Goal: Task Accomplishment & Management: Use online tool/utility

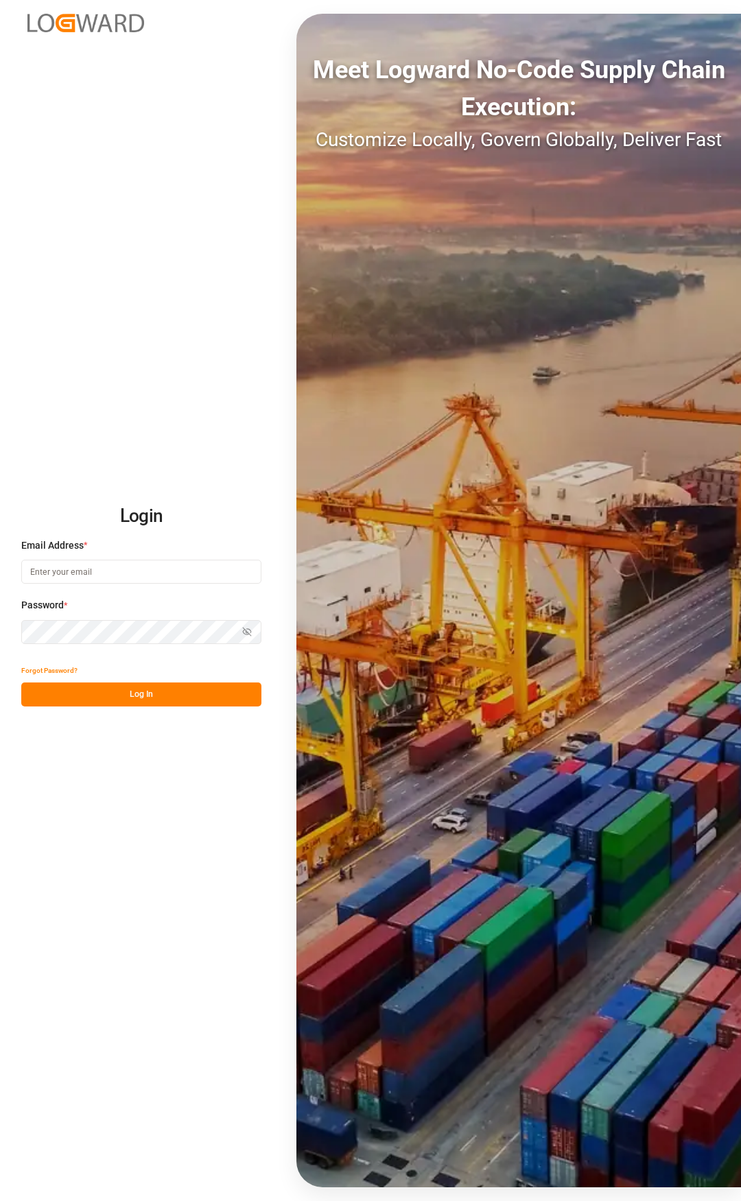
click at [95, 571] on input at bounding box center [141, 572] width 240 height 24
type input "[PERSON_NAME][EMAIL_ADDRESS][PERSON_NAME][DOMAIN_NAME]"
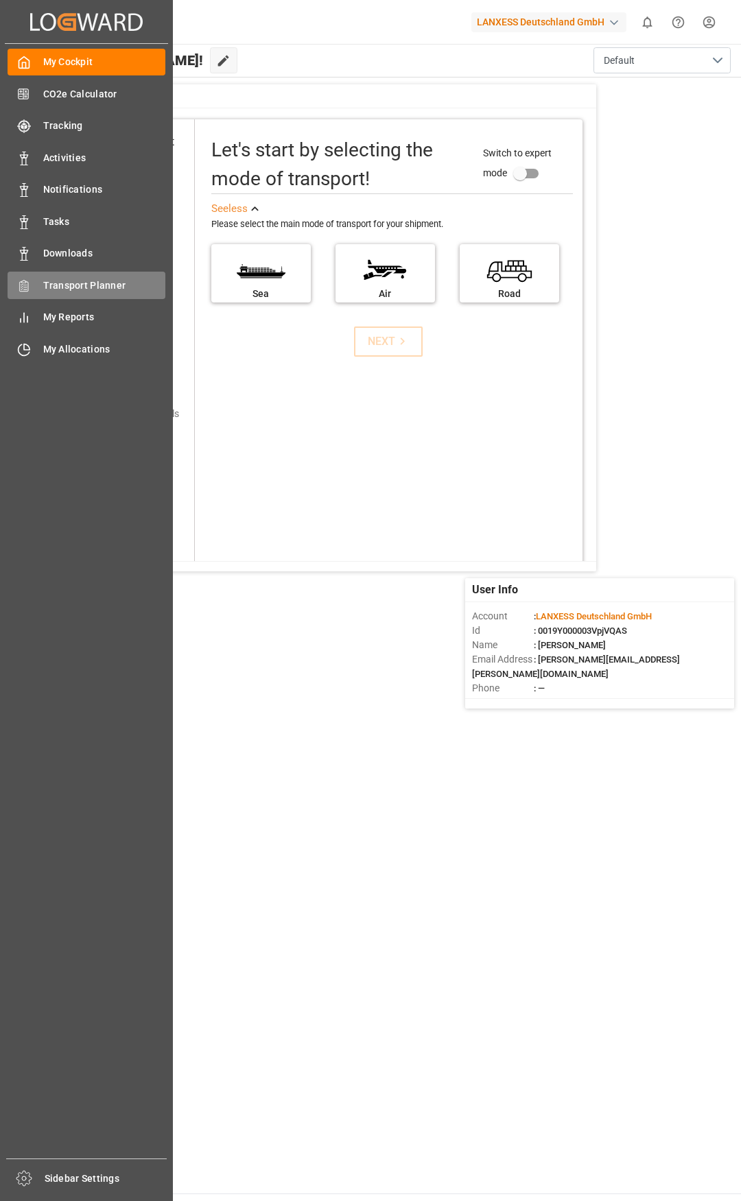
click at [41, 291] on div "Transport Planner Transport Planner" at bounding box center [87, 285] width 158 height 27
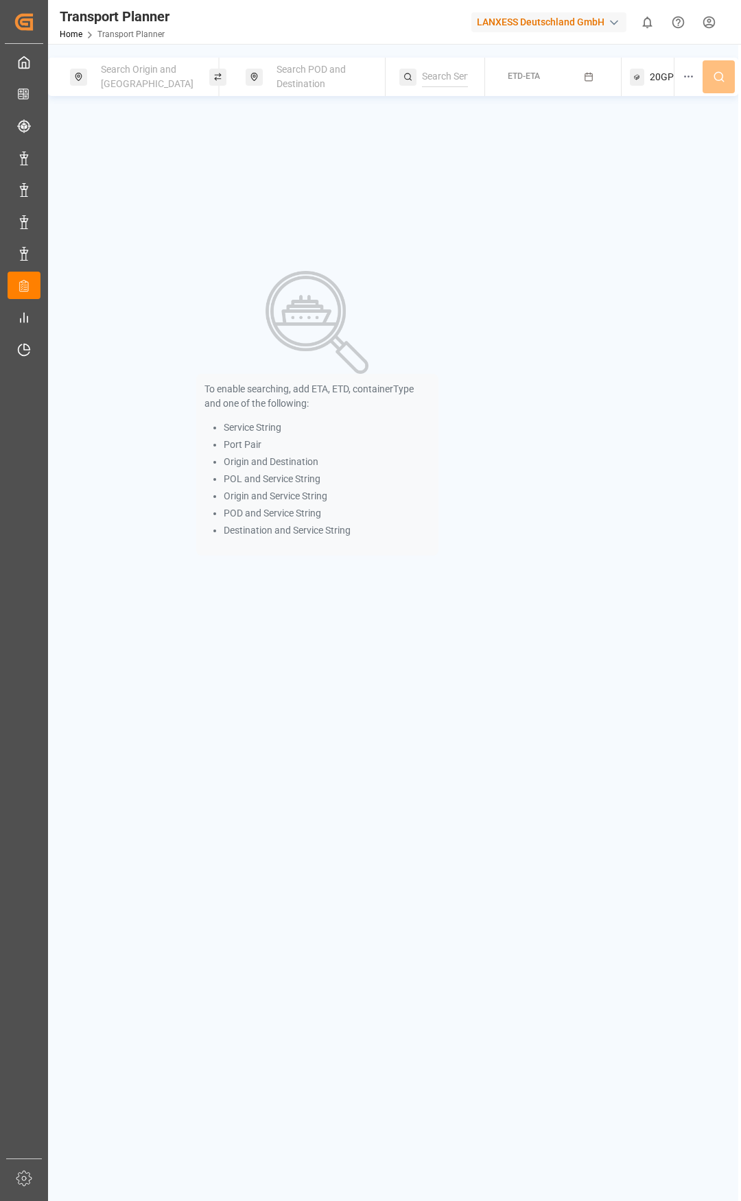
click at [147, 62] on div "Search Origin and [GEOGRAPHIC_DATA]" at bounding box center [148, 77] width 111 height 40
click at [112, 185] on input at bounding box center [136, 193] width 138 height 21
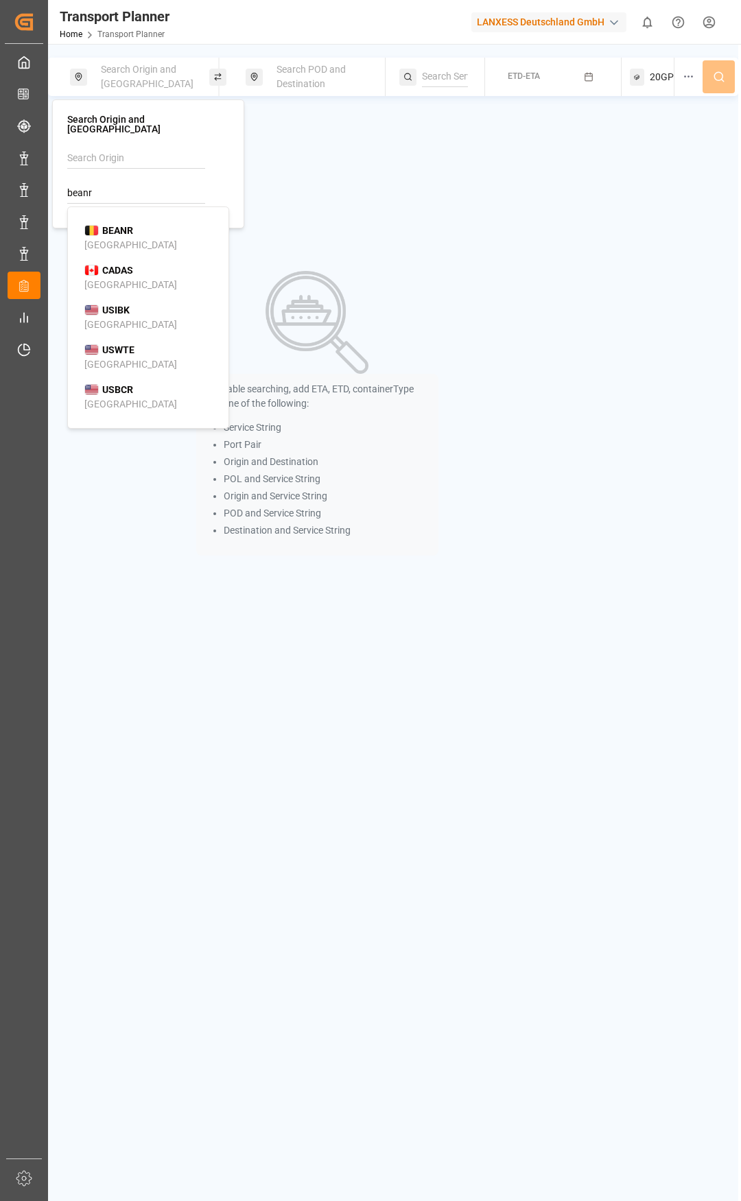
click at [124, 225] on b "BEANR" at bounding box center [117, 230] width 31 height 11
type input "BEANR"
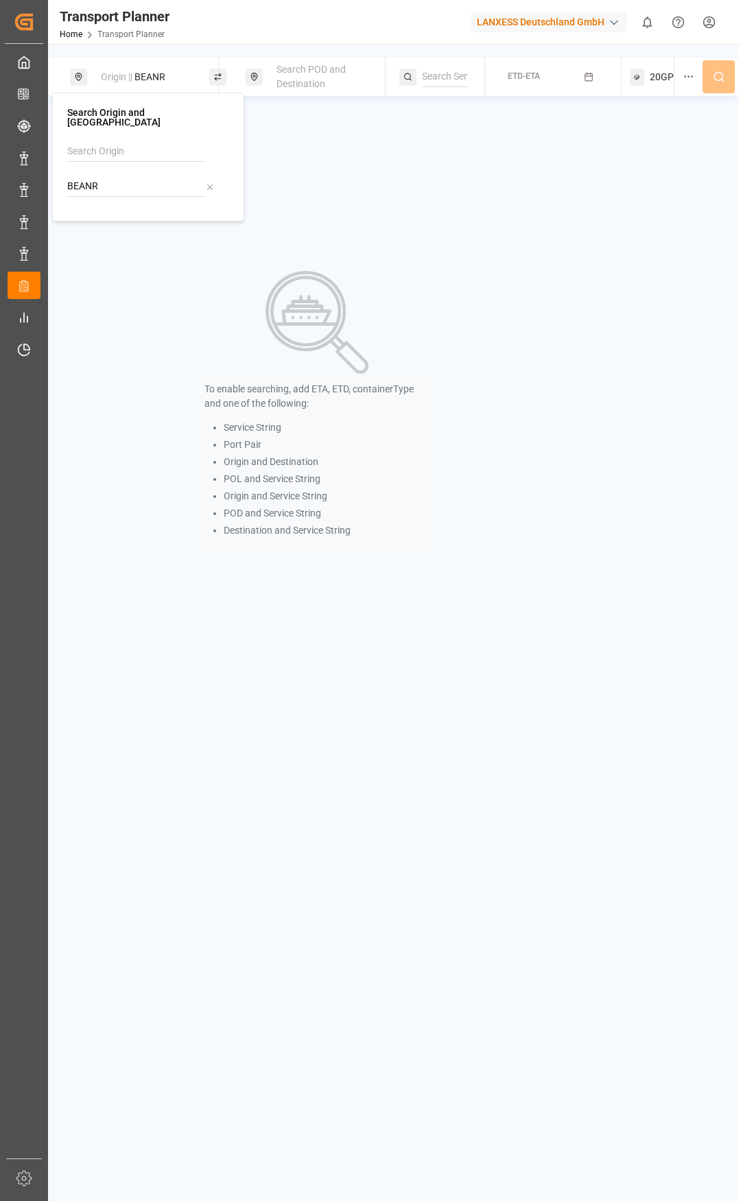
click at [305, 80] on span "Search POD and Destination" at bounding box center [310, 76] width 69 height 25
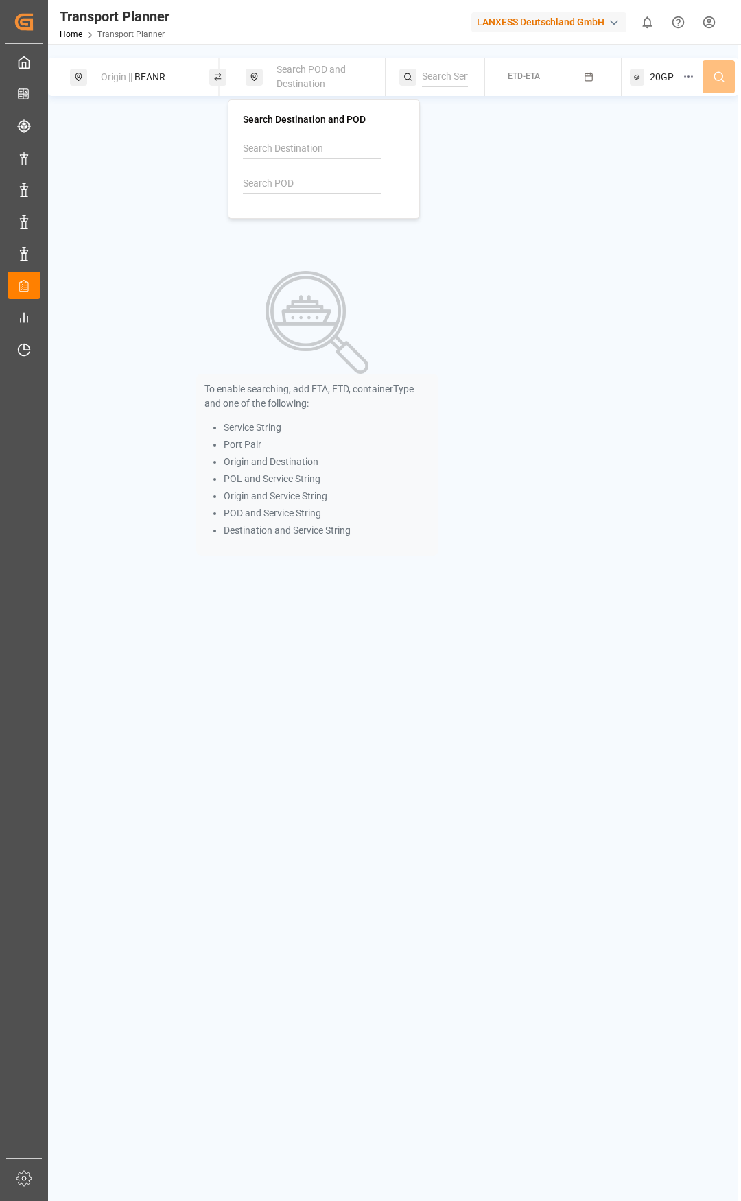
click at [284, 179] on input at bounding box center [312, 184] width 138 height 21
click at [306, 223] on b "INNSA" at bounding box center [292, 220] width 29 height 11
type input "INNSA"
click at [519, 74] on span "ETD-ETA" at bounding box center [524, 76] width 32 height 10
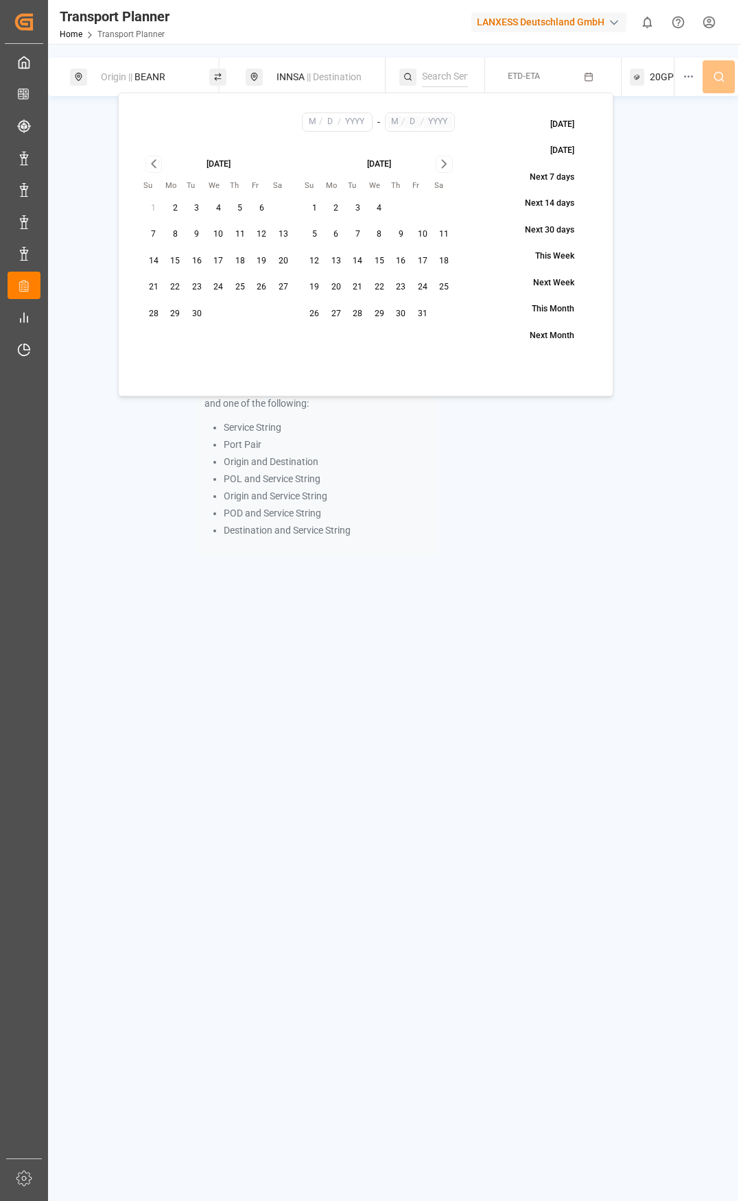
click at [257, 290] on button "26" at bounding box center [262, 287] width 22 height 22
type input "9"
type input "26"
type input "2025"
click at [444, 161] on icon "Go to next month" at bounding box center [444, 164] width 16 height 16
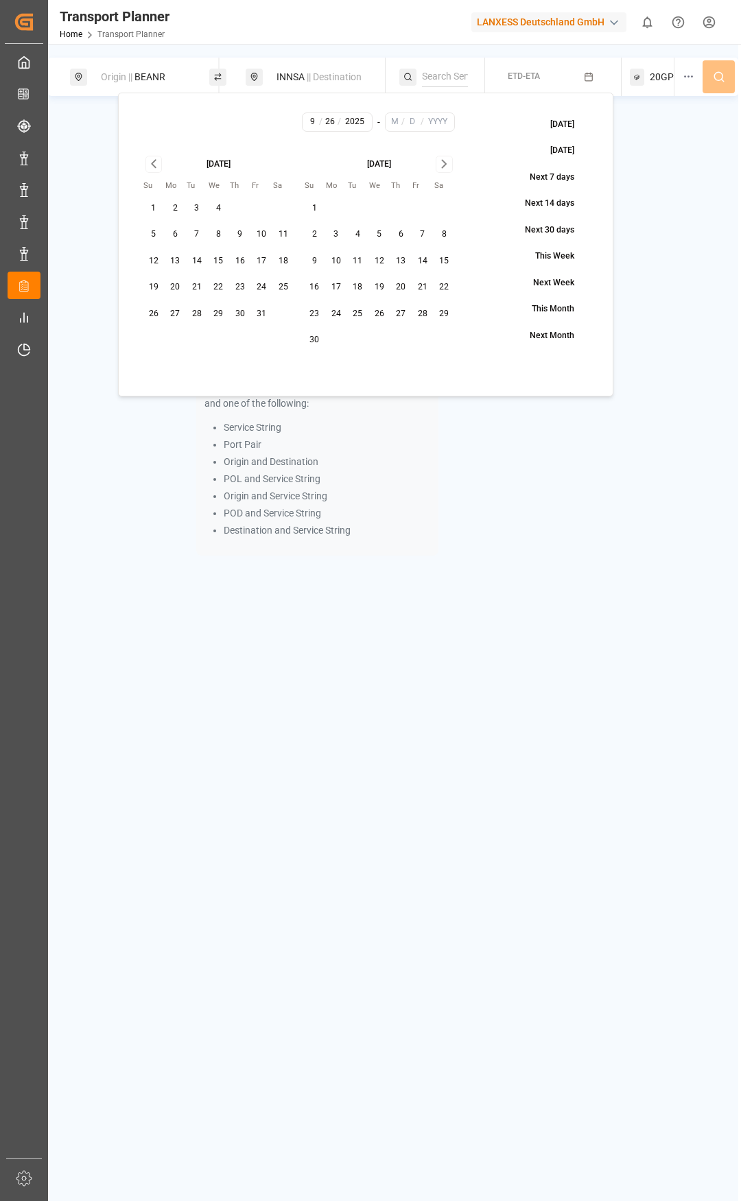
click at [444, 161] on icon "Go to next month" at bounding box center [444, 164] width 16 height 16
click at [425, 288] on button "26" at bounding box center [423, 287] width 22 height 22
type input "12"
type input "26"
type input "2025"
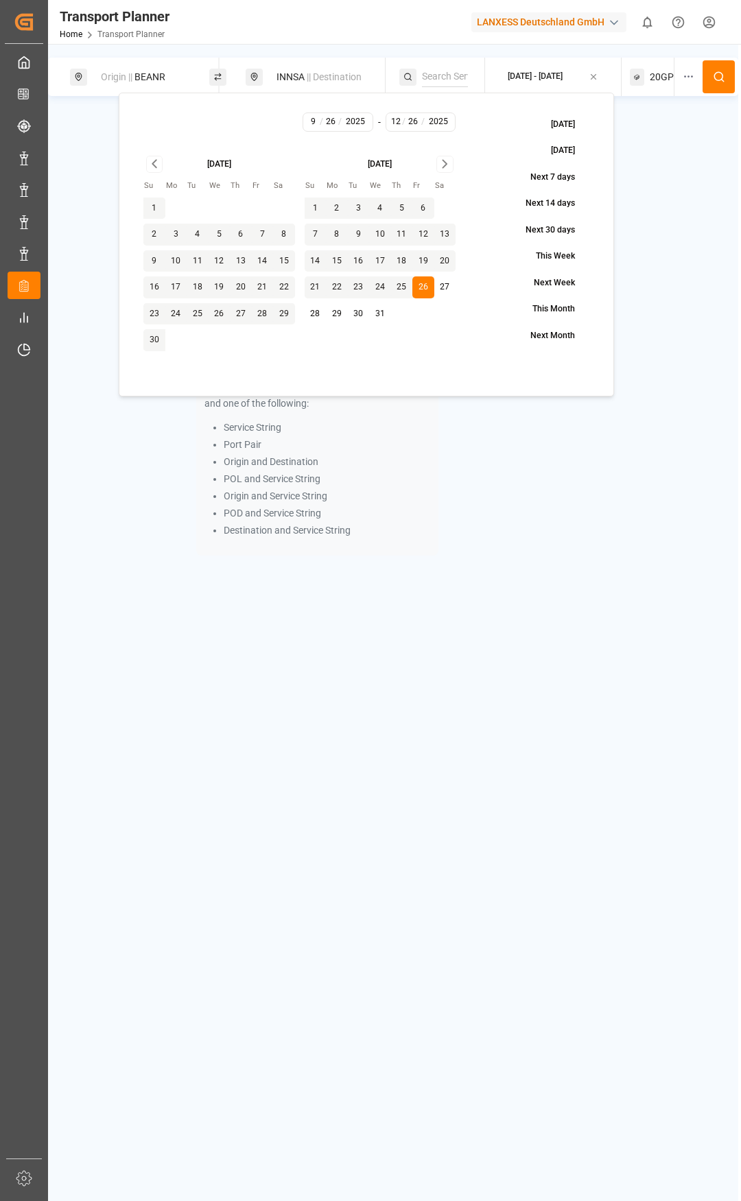
click at [661, 79] on span "20GP" at bounding box center [662, 77] width 24 height 14
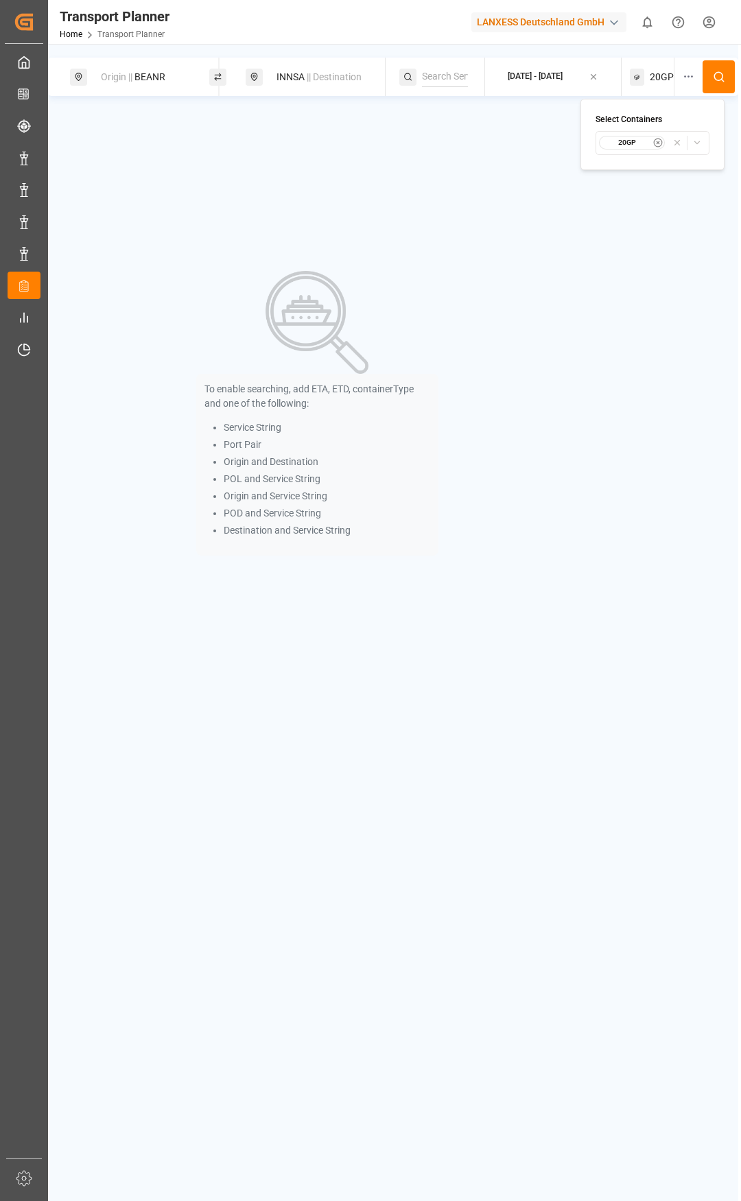
click at [636, 139] on small "20GP" at bounding box center [627, 143] width 48 height 10
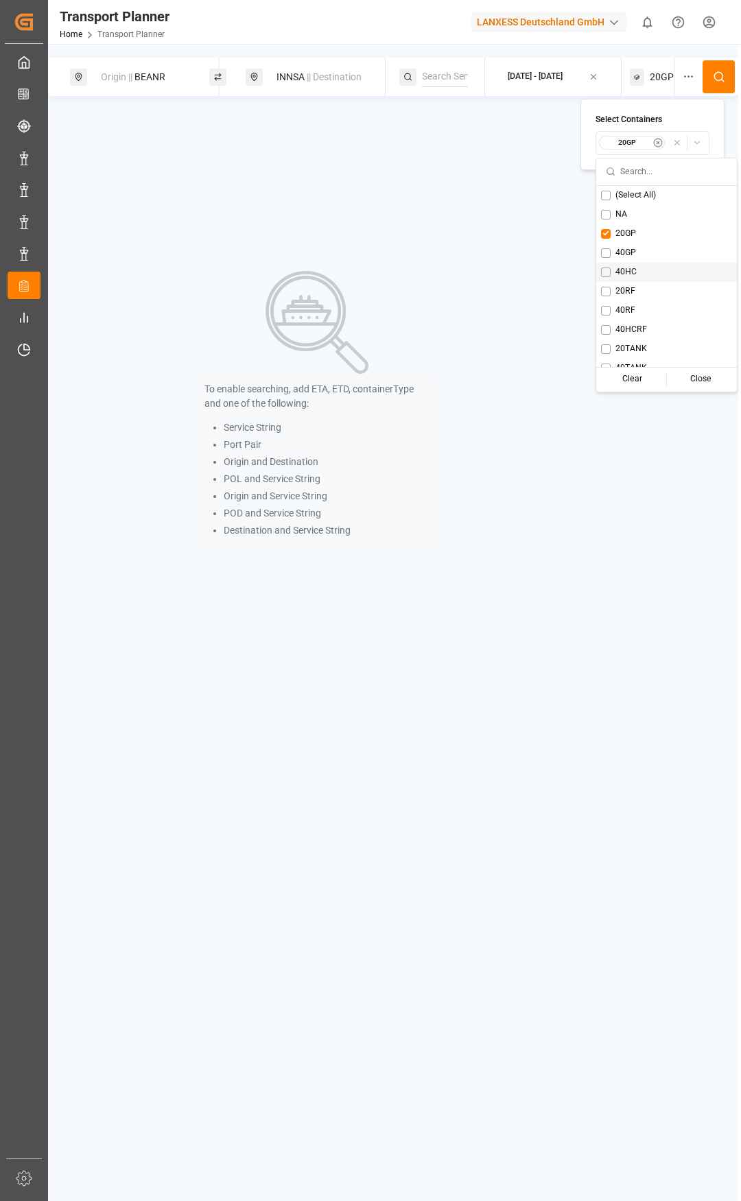
click at [602, 270] on button "Suggestions" at bounding box center [606, 273] width 10 height 10
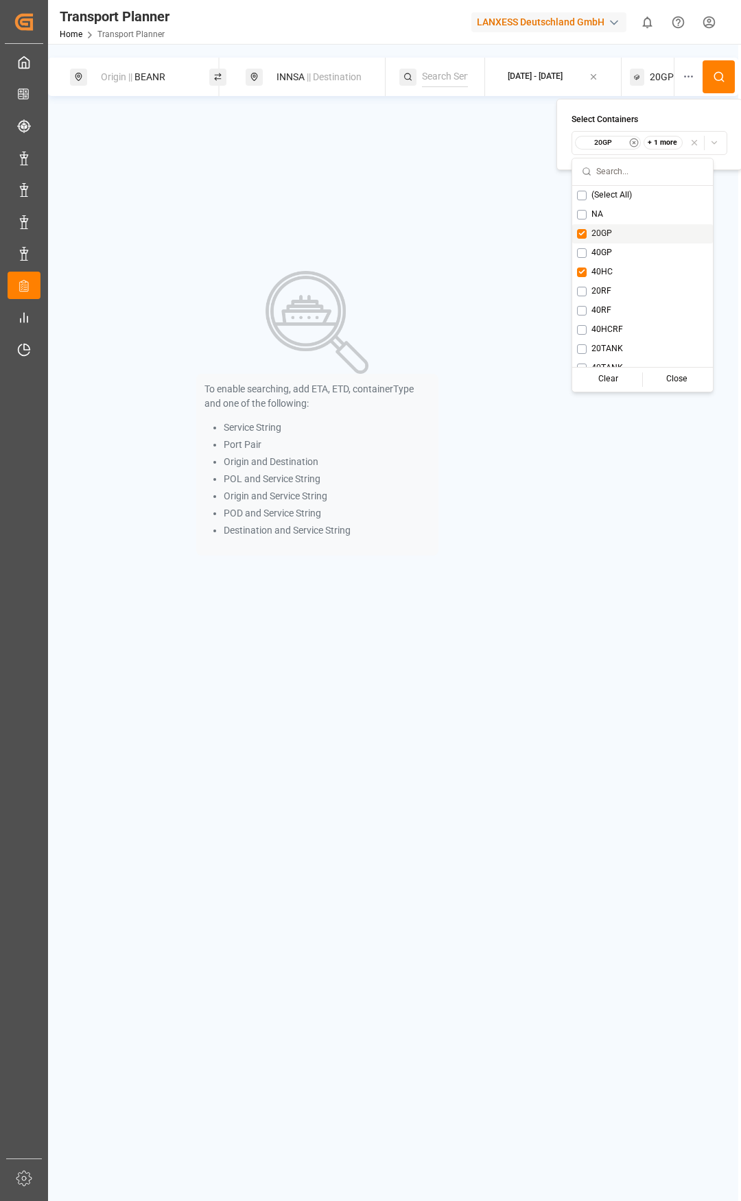
click at [589, 236] on div "20GP" at bounding box center [642, 233] width 141 height 19
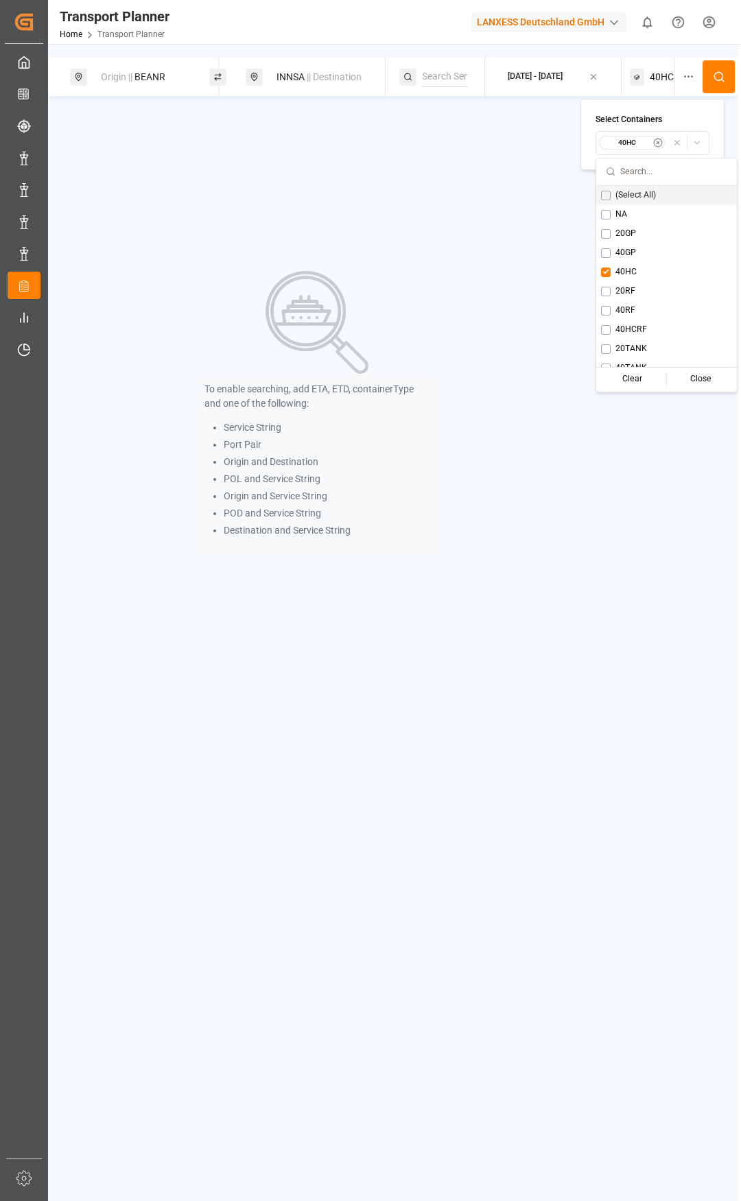
click at [709, 87] on button at bounding box center [718, 76] width 32 height 33
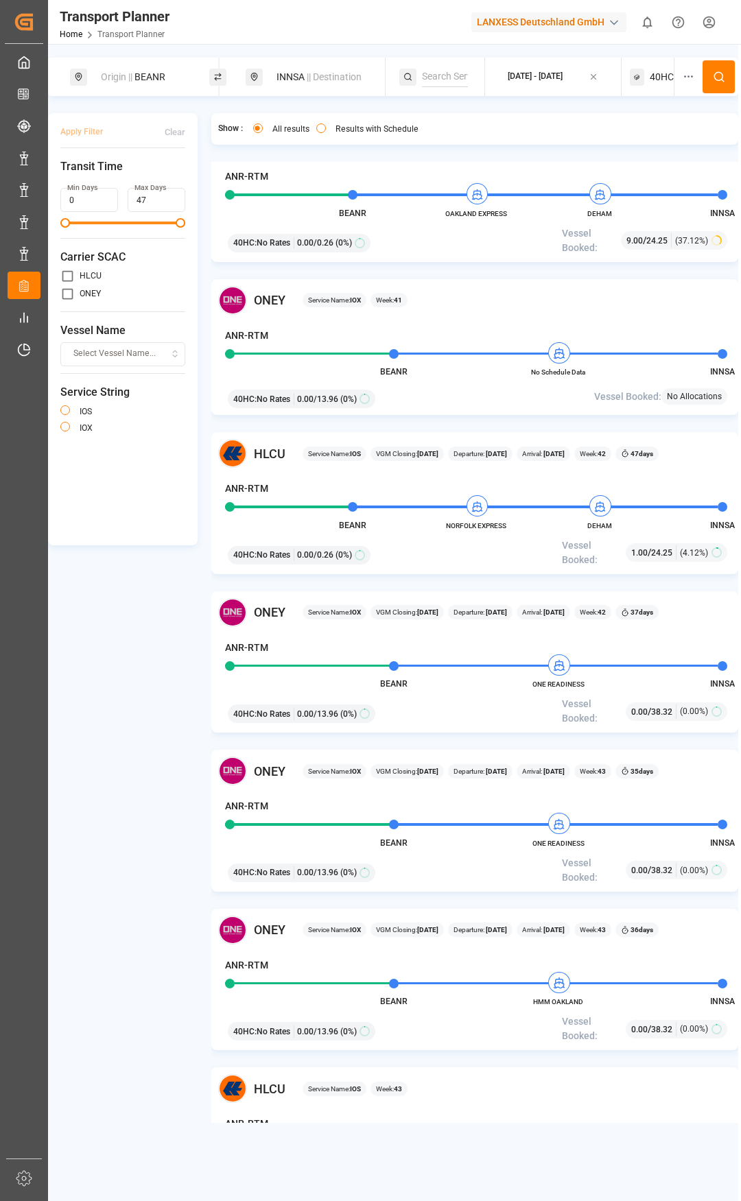
scroll to position [754, 0]
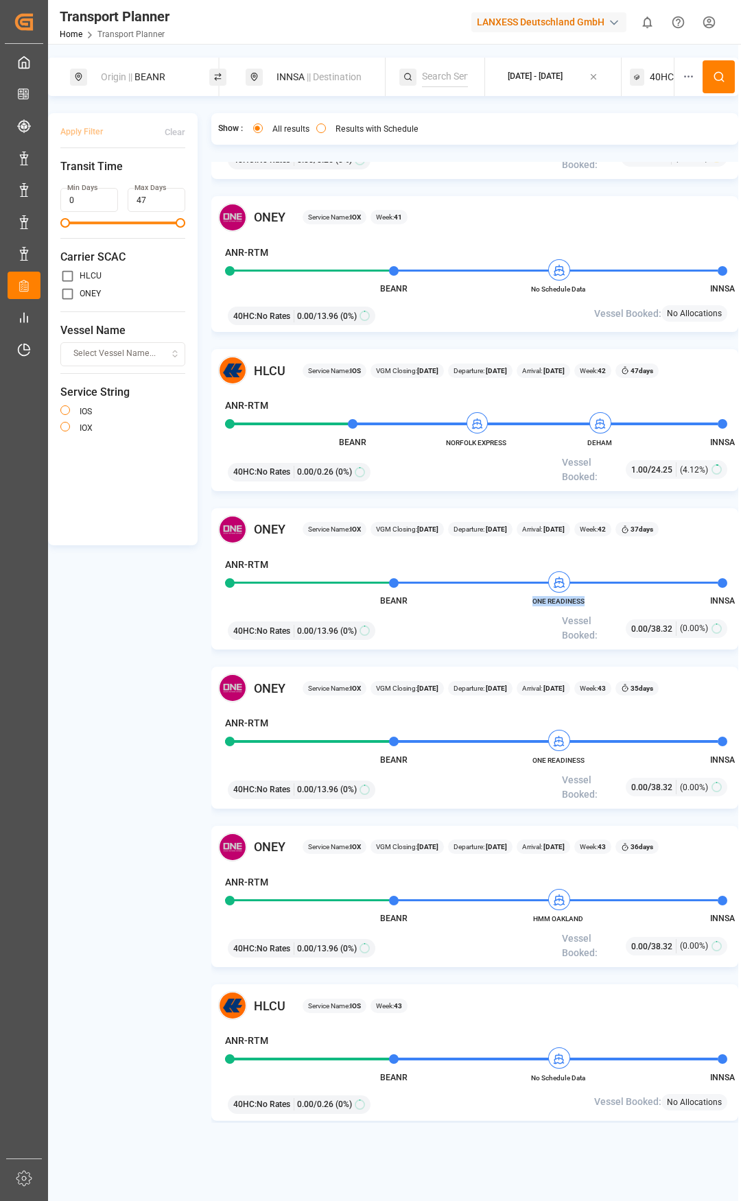
drag, startPoint x: 586, startPoint y: 602, endPoint x: 530, endPoint y: 606, distance: 56.4
click at [530, 606] on span "ONE READINESS" at bounding box center [558, 601] width 75 height 10
copy span "ONE READINESS"
